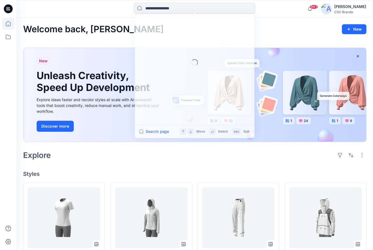
click at [200, 10] on input at bounding box center [194, 8] width 121 height 11
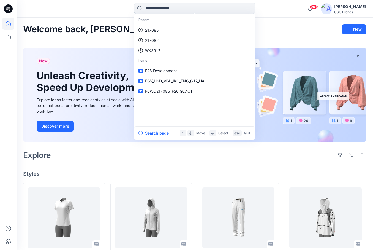
paste input "******"
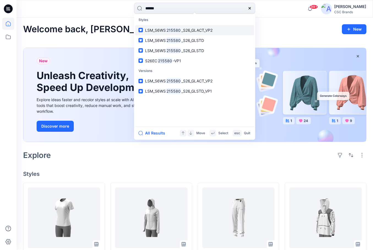
type input "******"
click at [204, 29] on span "_S26_GLACT_VP2" at bounding box center [196, 30] width 31 height 5
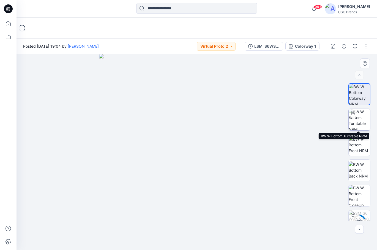
click at [360, 121] on img at bounding box center [359, 119] width 21 height 21
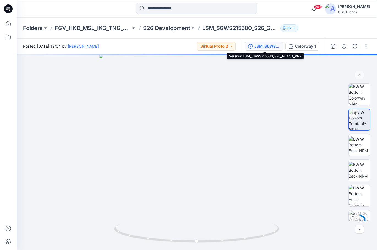
click at [268, 47] on div "LSM_S6WS215580_S26_GLACT_VP2" at bounding box center [266, 46] width 25 height 6
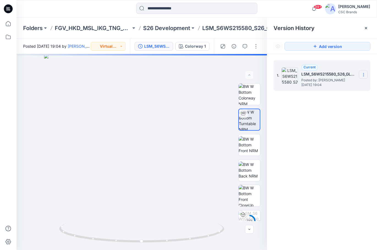
click at [364, 75] on icon at bounding box center [363, 74] width 4 height 4
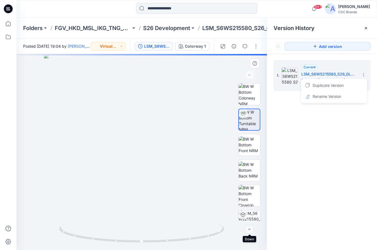
click at [251, 230] on icon "button" at bounding box center [249, 229] width 4 height 4
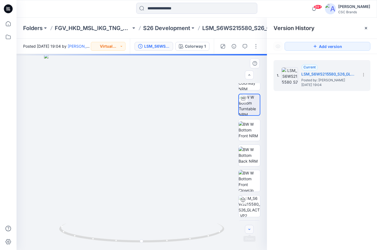
scroll to position [21, 0]
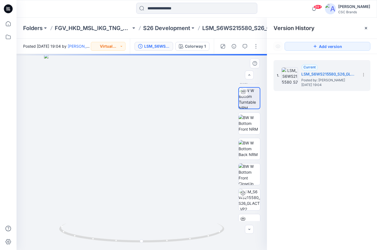
click at [242, 221] on div at bounding box center [142, 152] width 251 height 196
click at [249, 227] on icon "button" at bounding box center [249, 229] width 4 height 4
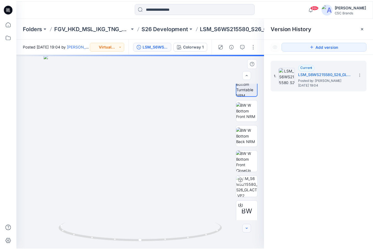
scroll to position [36, 0]
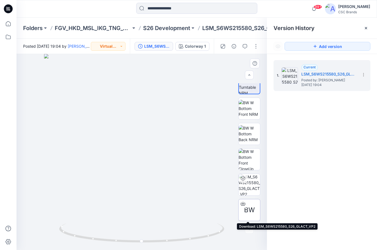
click at [243, 202] on icon at bounding box center [243, 203] width 4 height 3
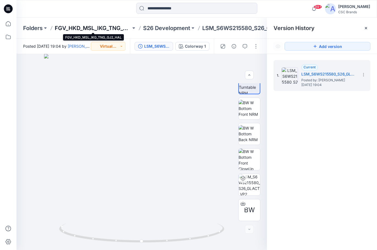
click at [96, 29] on p "FGV_HKD_MSL_IKG_TNG_GJ2_HAL" at bounding box center [93, 28] width 76 height 8
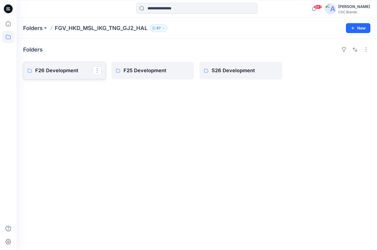
click at [56, 69] on p "F26 Development" at bounding box center [64, 71] width 58 height 8
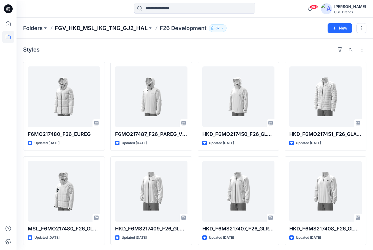
click at [101, 29] on p "FGV_HKD_MSL_IKG_TNG_GJ2_HAL" at bounding box center [101, 28] width 93 height 8
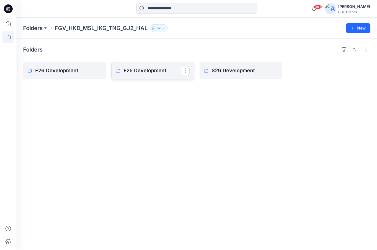
click at [146, 69] on p "F25 Development" at bounding box center [153, 71] width 58 height 8
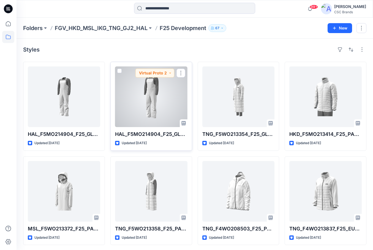
click at [153, 99] on div at bounding box center [151, 96] width 72 height 61
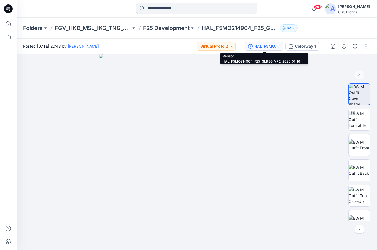
click at [267, 45] on div "HAL_F5MO214904_F25_GLREG_VP2_2025_01_16" at bounding box center [266, 46] width 25 height 6
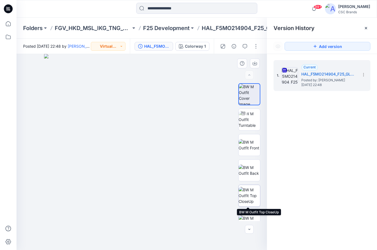
click at [247, 198] on img at bounding box center [249, 195] width 21 height 17
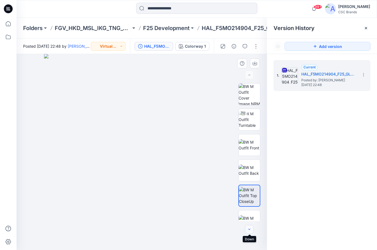
click at [249, 232] on button "button" at bounding box center [249, 229] width 9 height 9
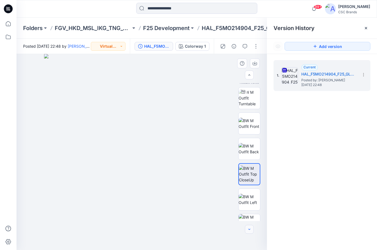
click at [249, 232] on button "button" at bounding box center [249, 229] width 9 height 9
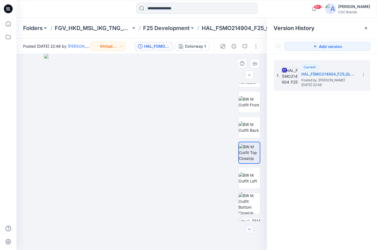
click at [249, 232] on button "button" at bounding box center [249, 229] width 9 height 9
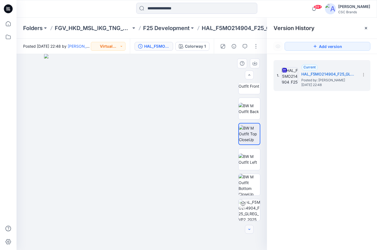
click at [249, 232] on div at bounding box center [249, 229] width 9 height 9
click at [250, 89] on img at bounding box center [249, 83] width 21 height 12
click at [188, 218] on img at bounding box center [142, 152] width 196 height 196
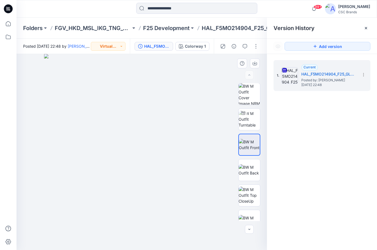
scroll to position [0, 0]
click at [249, 114] on img at bounding box center [249, 119] width 21 height 17
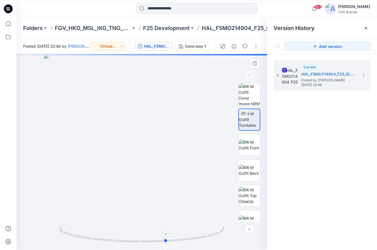
drag, startPoint x: 144, startPoint y: 241, endPoint x: 169, endPoint y: 239, distance: 25.1
click at [169, 239] on icon at bounding box center [142, 233] width 167 height 21
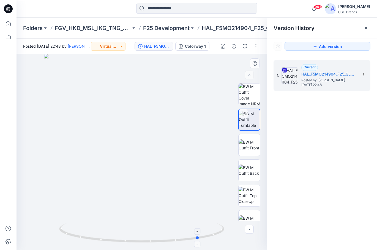
drag, startPoint x: 190, startPoint y: 238, endPoint x: 224, endPoint y: 234, distance: 33.8
drag, startPoint x: 218, startPoint y: 234, endPoint x: 228, endPoint y: 229, distance: 11.8
click at [228, 229] on div at bounding box center [142, 152] width 251 height 196
drag, startPoint x: 221, startPoint y: 231, endPoint x: 227, endPoint y: 228, distance: 6.4
click at [227, 228] on div at bounding box center [142, 152] width 251 height 196
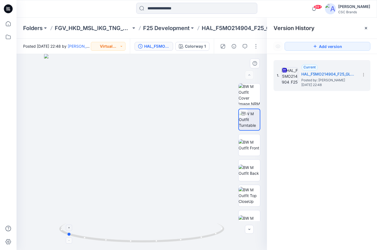
drag, startPoint x: 159, startPoint y: 240, endPoint x: 169, endPoint y: 240, distance: 10.7
click at [169, 240] on icon at bounding box center [142, 233] width 167 height 21
